Goal: Communication & Community: Answer question/provide support

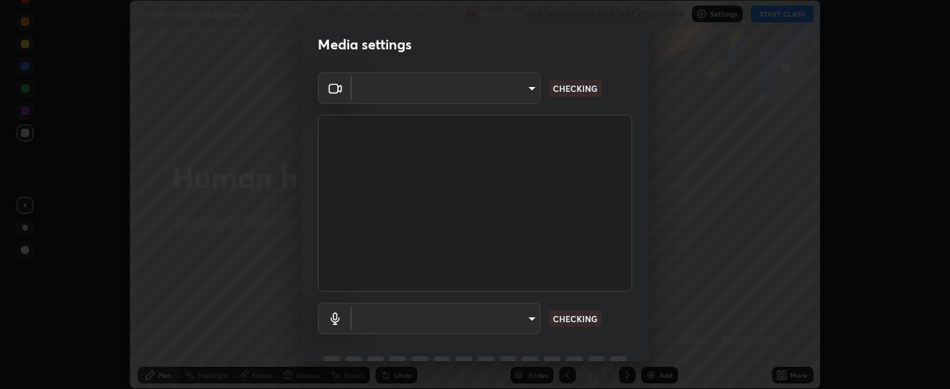
scroll to position [67, 0]
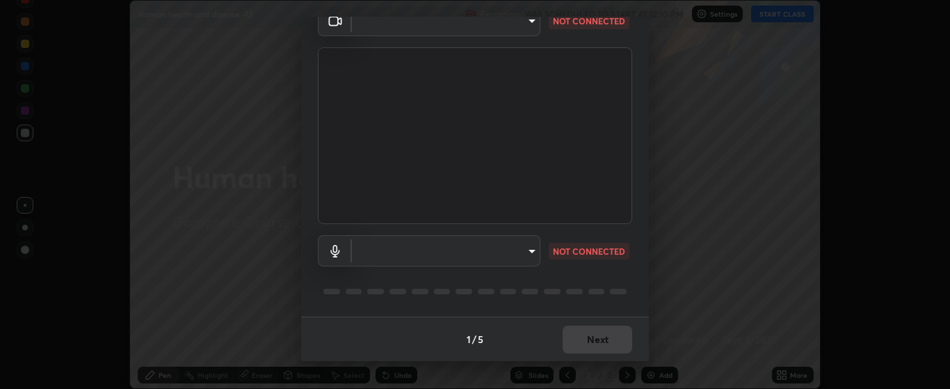
type input "bdf1d9f3bca52f971e18e8a0044631de21cc90e990e9184687b770e2af72e9a3"
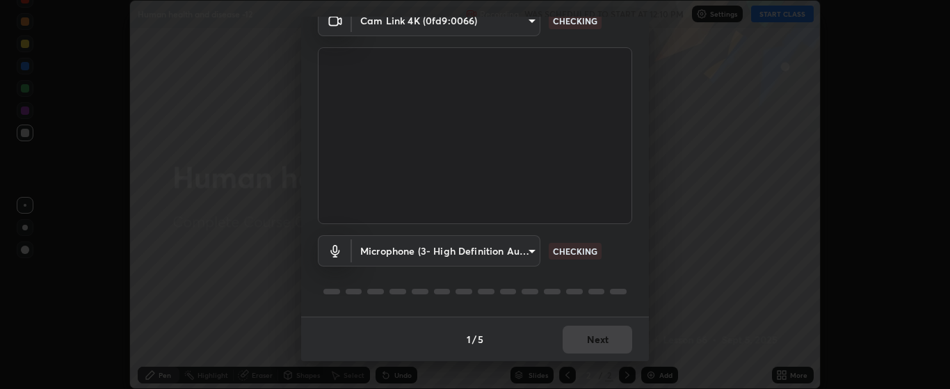
click at [532, 248] on body "Erase all Human health and disease -12 Recording WAS SCHEDULED TO START AT 12:1…" at bounding box center [475, 194] width 950 height 389
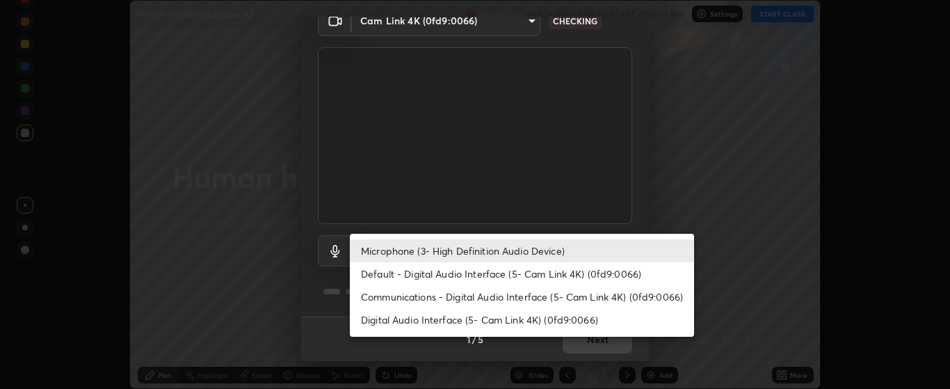
click at [564, 275] on li "Default - Digital Audio Interface (5- Cam Link 4K) (0fd9:0066)" at bounding box center [522, 273] width 344 height 23
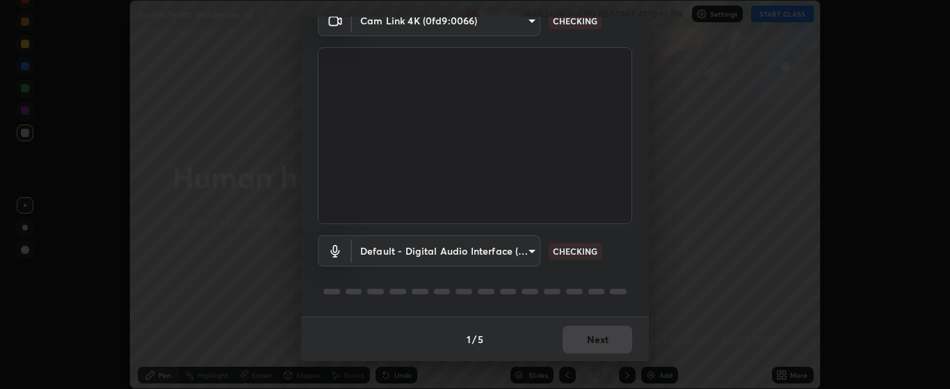
type input "default"
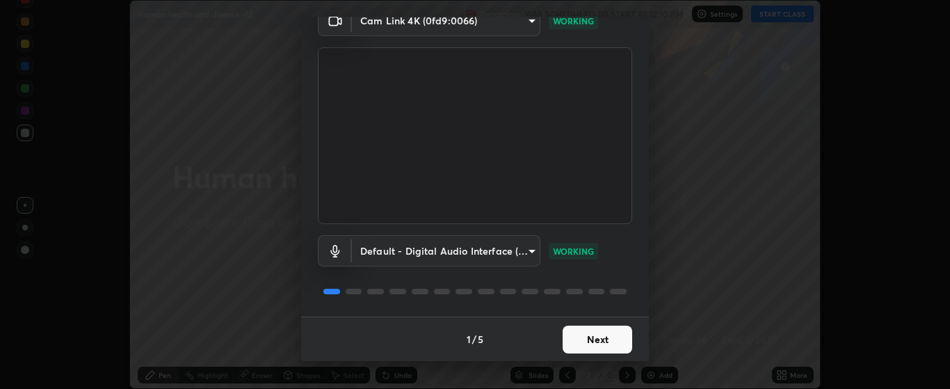
click at [580, 334] on button "Next" at bounding box center [597, 339] width 70 height 28
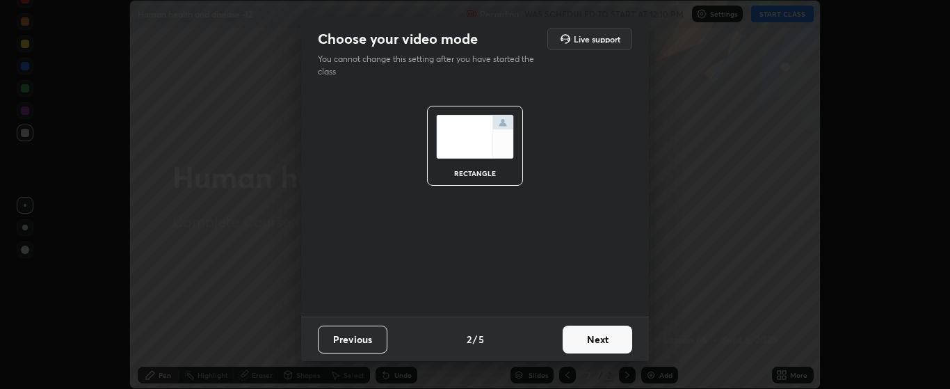
click at [592, 344] on button "Next" at bounding box center [597, 339] width 70 height 28
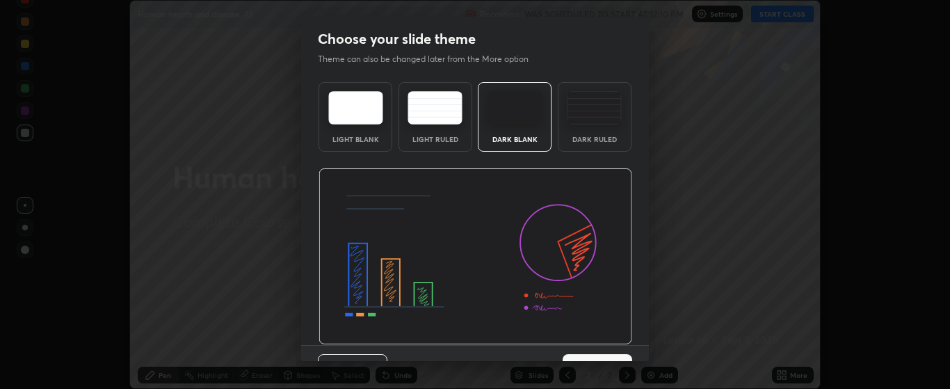
scroll to position [29, 0]
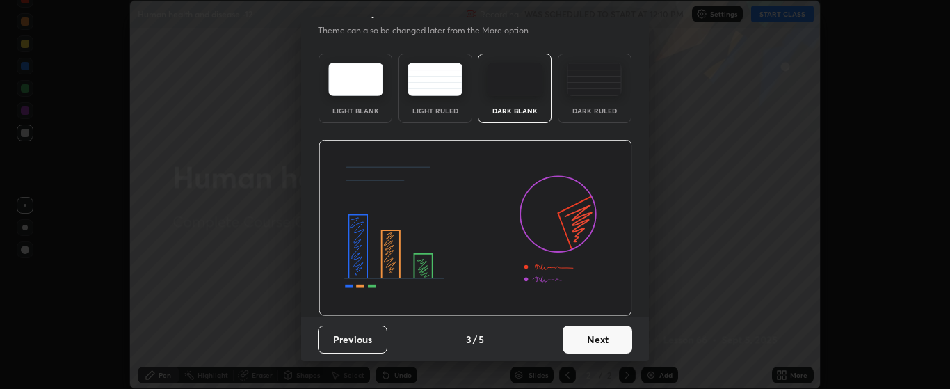
click at [597, 334] on button "Next" at bounding box center [597, 339] width 70 height 28
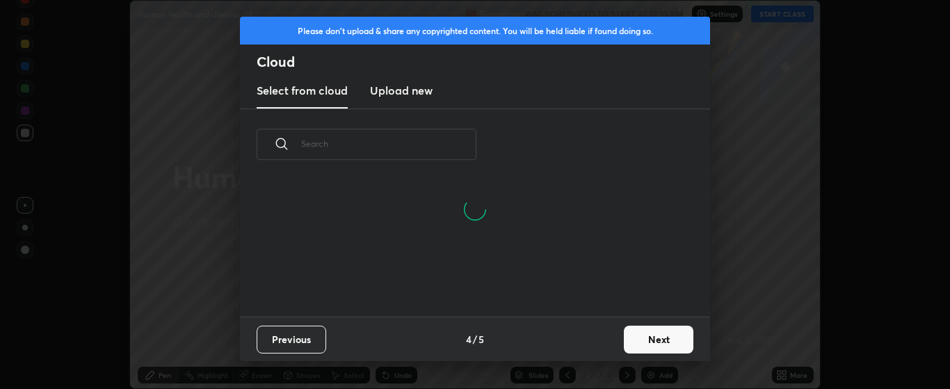
click at [633, 338] on button "Next" at bounding box center [659, 339] width 70 height 28
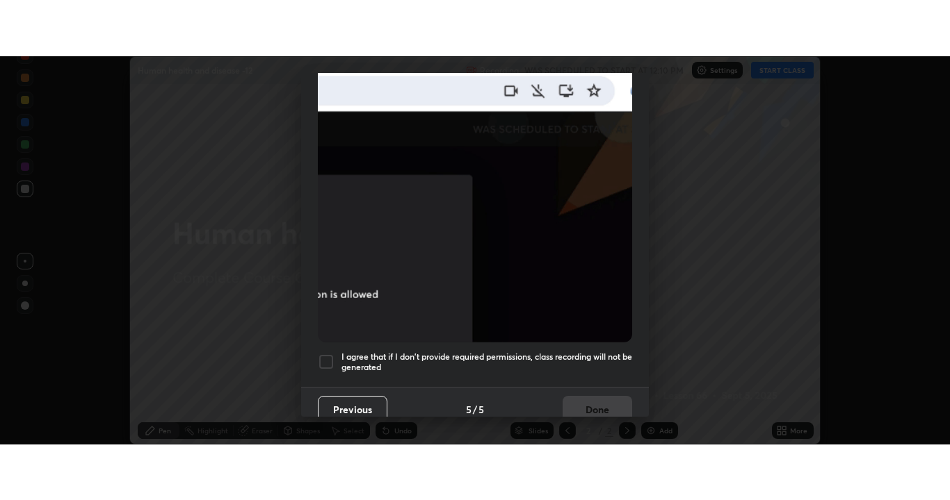
scroll to position [351, 0]
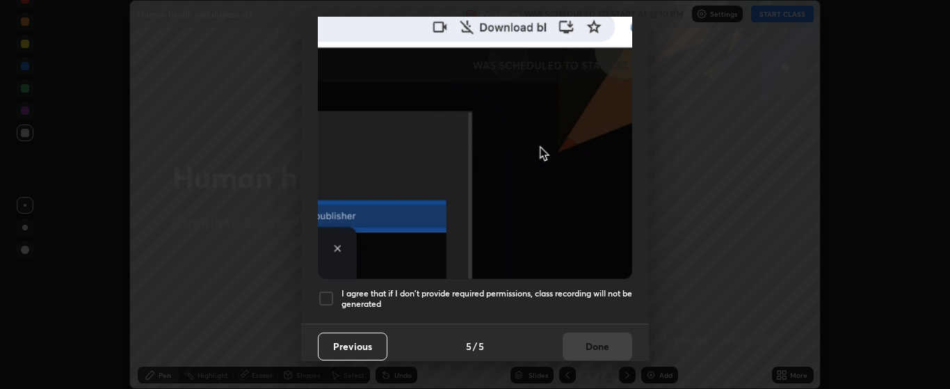
click at [327, 292] on div at bounding box center [326, 298] width 17 height 17
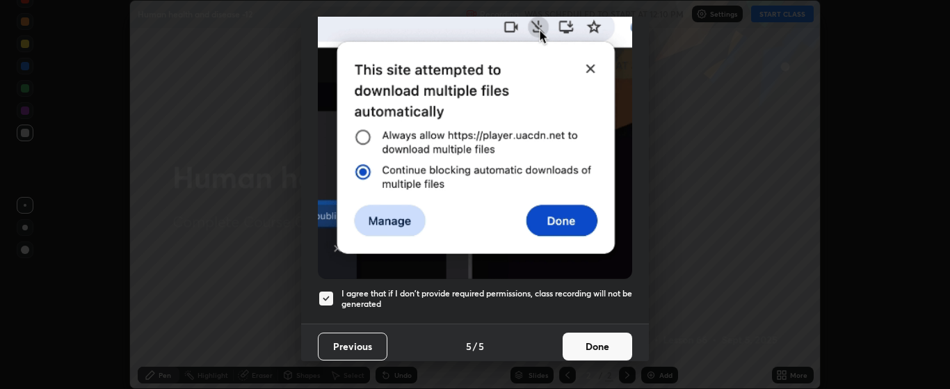
click at [592, 339] on button "Done" at bounding box center [597, 346] width 70 height 28
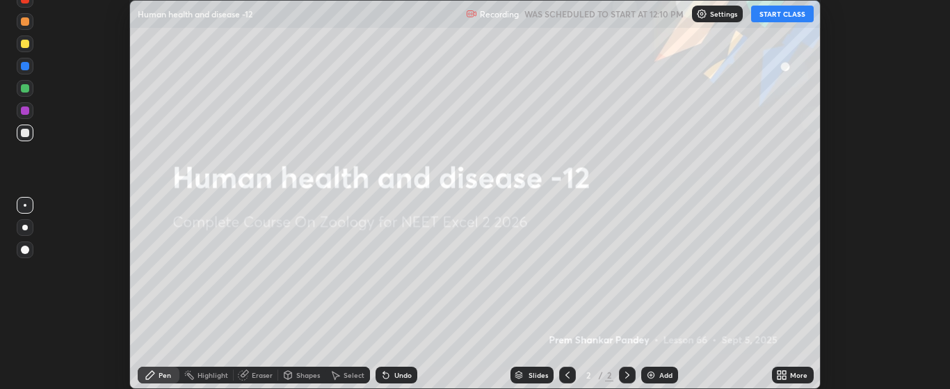
click at [784, 17] on button "START CLASS" at bounding box center [782, 14] width 63 height 17
click at [779, 372] on icon at bounding box center [778, 372] width 3 height 3
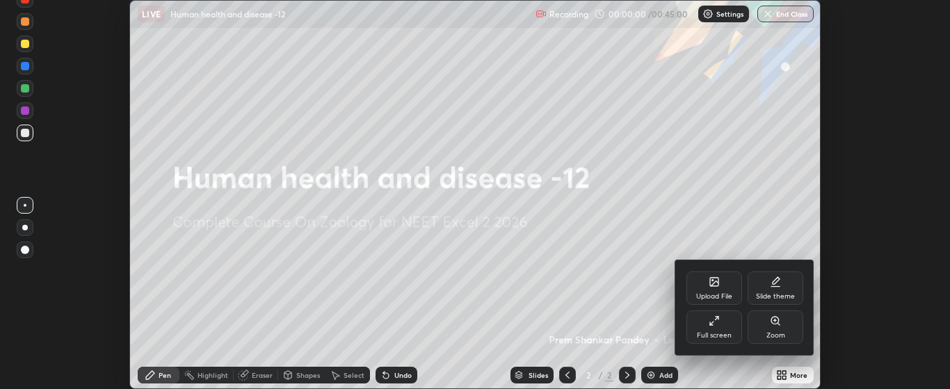
click at [730, 326] on div "Full screen" at bounding box center [714, 326] width 56 height 33
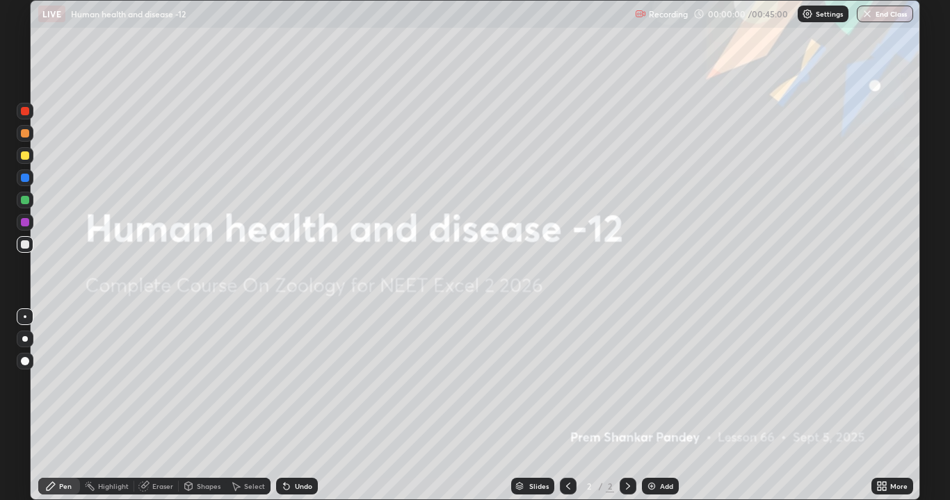
scroll to position [500, 950]
click at [649, 388] on img at bounding box center [651, 486] width 11 height 11
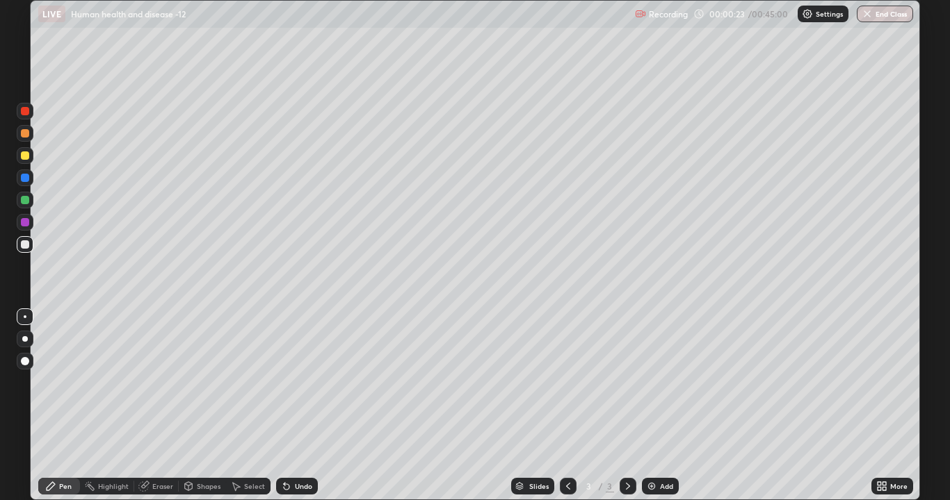
click at [28, 338] on div at bounding box center [25, 339] width 17 height 17
click at [150, 388] on div "Eraser" at bounding box center [156, 486] width 44 height 17
click at [62, 388] on div "Pen" at bounding box center [59, 486] width 42 height 17
click at [24, 200] on div at bounding box center [25, 200] width 8 height 8
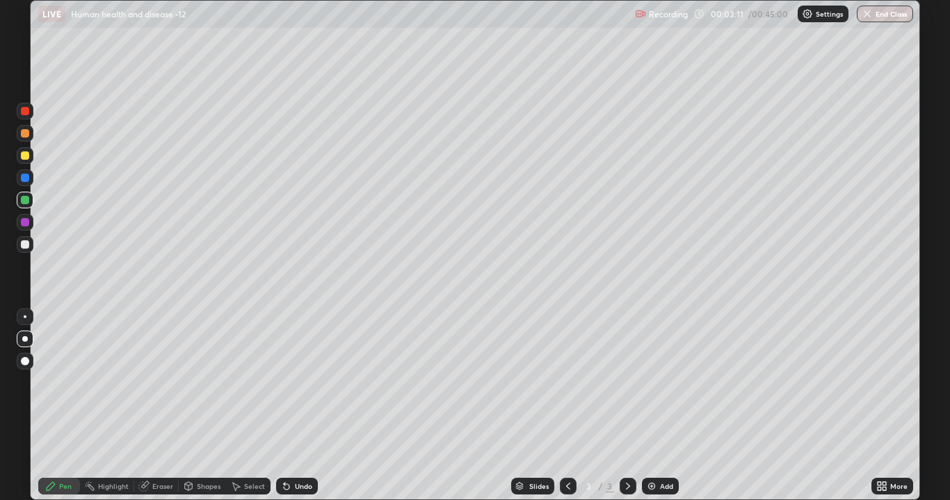
click at [22, 246] on div at bounding box center [25, 245] width 8 height 8
click at [22, 245] on div at bounding box center [25, 245] width 8 height 8
click at [24, 198] on div at bounding box center [25, 200] width 8 height 8
click at [26, 244] on div at bounding box center [25, 245] width 8 height 8
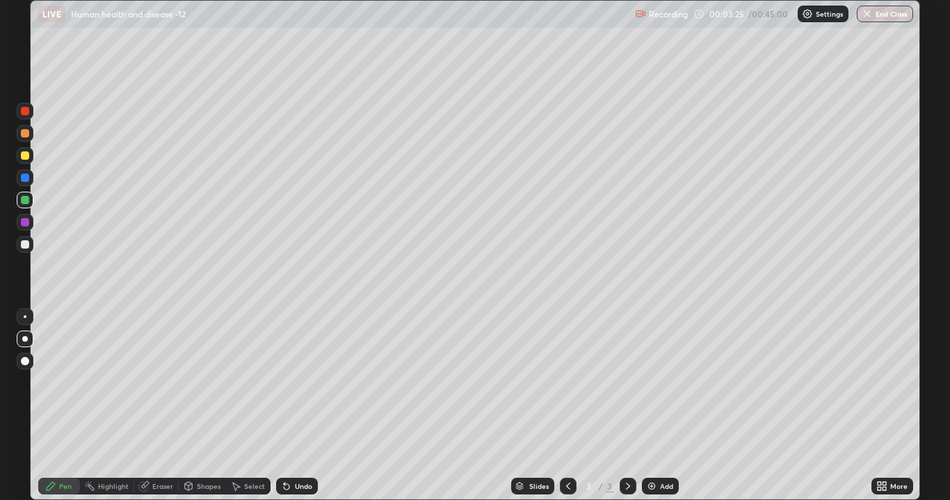
click at [26, 244] on div at bounding box center [25, 245] width 8 height 8
click at [27, 202] on div at bounding box center [25, 200] width 8 height 8
click at [24, 202] on div at bounding box center [25, 200] width 8 height 8
click at [653, 388] on img at bounding box center [651, 486] width 11 height 11
click at [26, 156] on div at bounding box center [25, 156] width 8 height 8
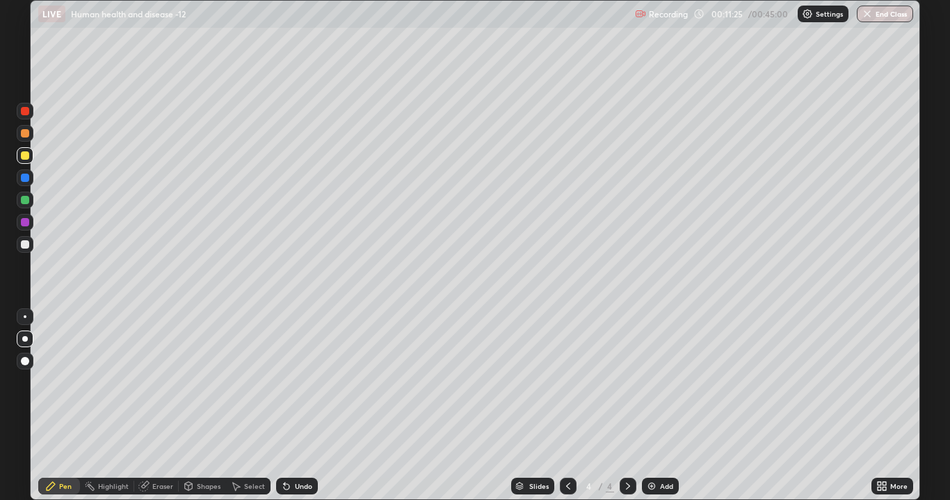
click at [26, 156] on div at bounding box center [25, 156] width 8 height 8
click at [649, 388] on img at bounding box center [651, 486] width 11 height 11
click at [25, 245] on div at bounding box center [25, 245] width 8 height 8
click at [33, 247] on div at bounding box center [25, 245] width 22 height 22
click at [26, 243] on div at bounding box center [25, 245] width 8 height 8
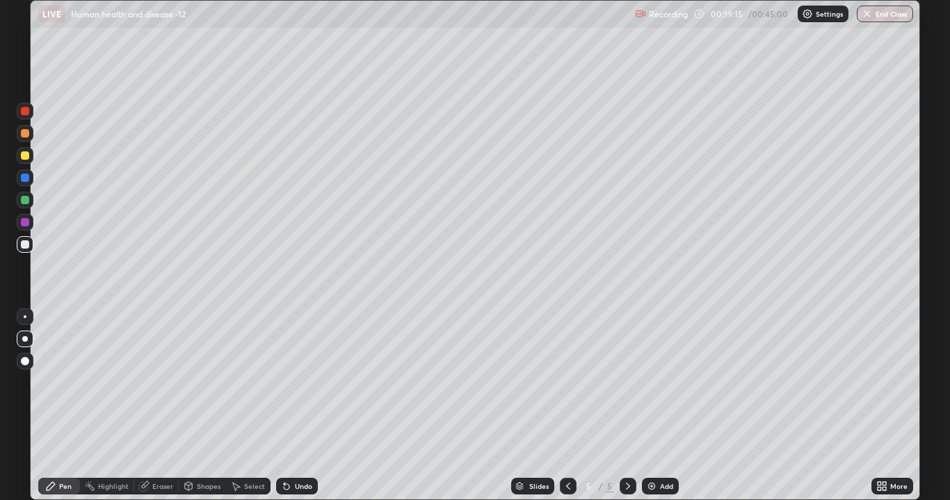
click at [26, 201] on div at bounding box center [25, 200] width 8 height 8
click at [650, 388] on img at bounding box center [651, 486] width 11 height 11
click at [22, 245] on div at bounding box center [25, 245] width 8 height 8
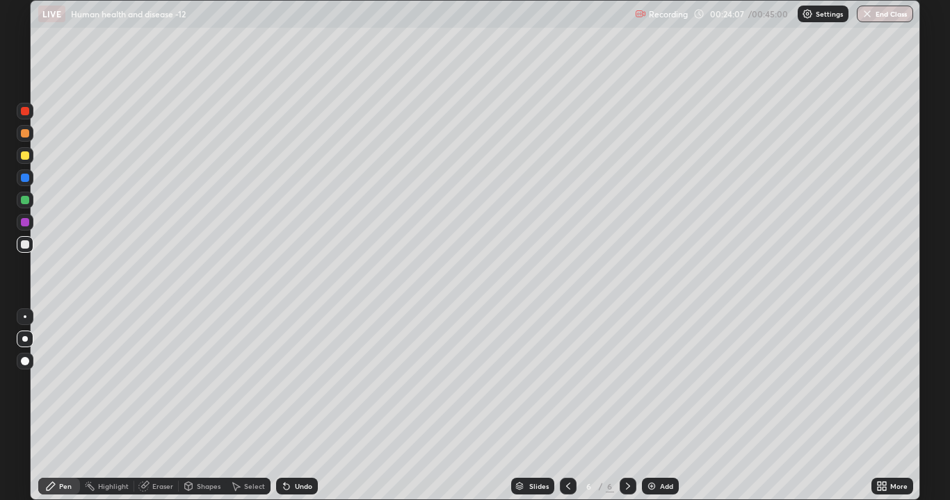
click at [26, 245] on div at bounding box center [25, 245] width 8 height 8
click at [649, 388] on img at bounding box center [651, 486] width 11 height 11
click at [26, 244] on div at bounding box center [25, 245] width 8 height 8
click at [644, 388] on div "Add" at bounding box center [660, 486] width 37 height 17
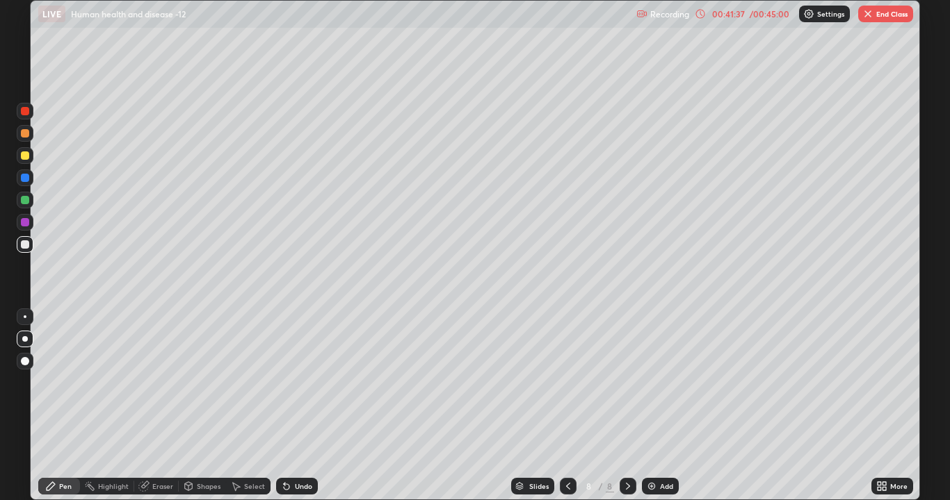
click at [26, 202] on div at bounding box center [25, 200] width 8 height 8
click at [25, 197] on div at bounding box center [25, 200] width 8 height 8
click at [286, 388] on icon at bounding box center [287, 488] width 6 height 6
click at [284, 388] on icon at bounding box center [287, 488] width 6 height 6
click at [285, 388] on icon at bounding box center [286, 486] width 11 height 11
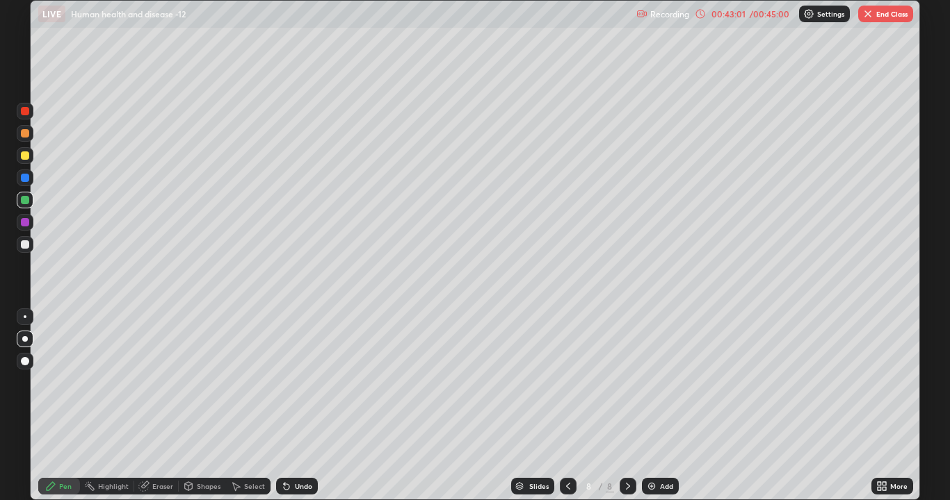
click at [920, 349] on div "Setting up your live class" at bounding box center [475, 250] width 950 height 500
click at [647, 388] on img at bounding box center [651, 486] width 11 height 11
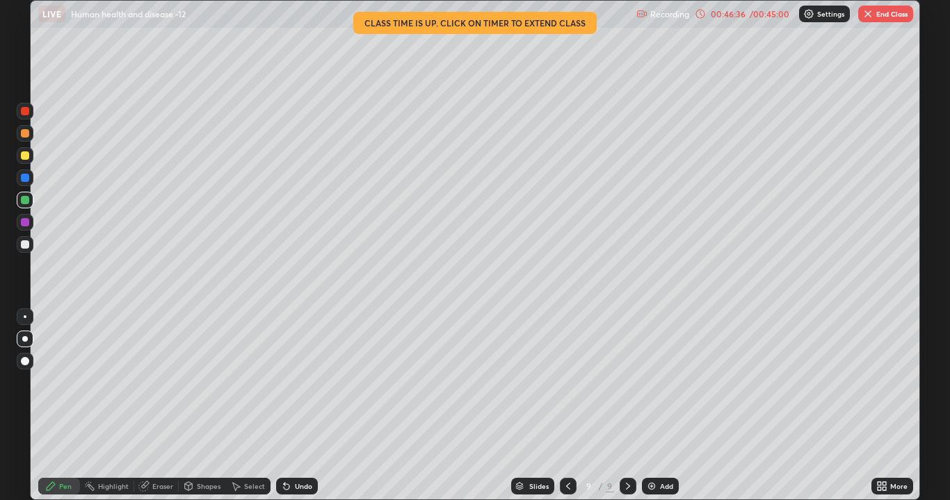
click at [38, 370] on div "Erase all" at bounding box center [24, 250] width 33 height 445
click at [27, 247] on div at bounding box center [25, 245] width 8 height 8
click at [882, 16] on button "End Class" at bounding box center [885, 14] width 55 height 17
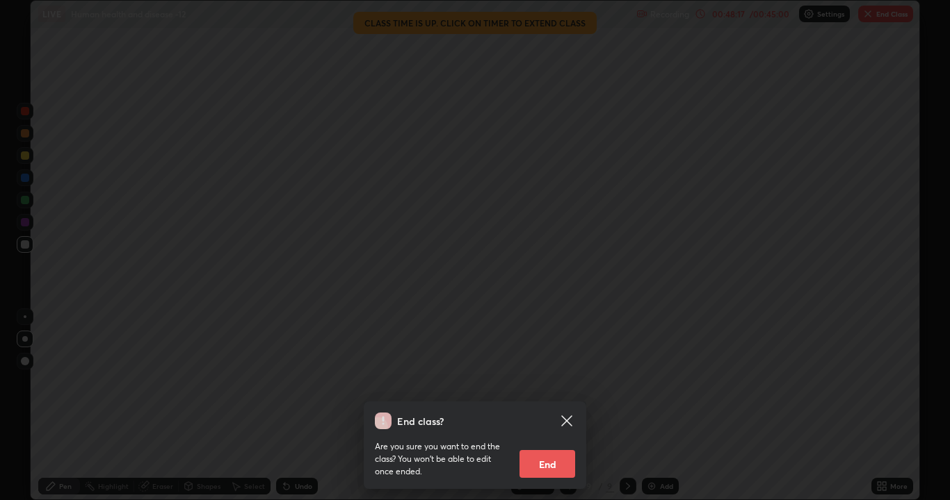
click at [539, 388] on button "End" at bounding box center [547, 464] width 56 height 28
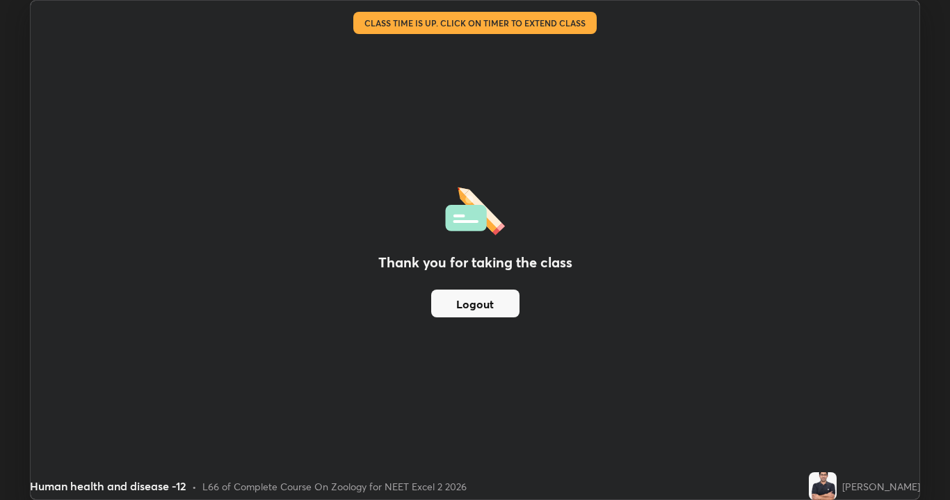
click at [487, 306] on button "Logout" at bounding box center [475, 304] width 88 height 28
click at [491, 296] on button "Logout" at bounding box center [475, 304] width 88 height 28
